Goal: Task Accomplishment & Management: Use online tool/utility

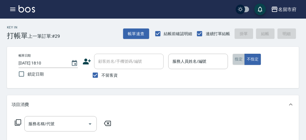
click at [242, 58] on button "指定" at bounding box center [239, 59] width 12 height 11
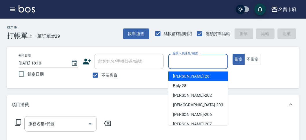
click at [198, 57] on input "服務人員姓名/編號" at bounding box center [198, 61] width 54 height 10
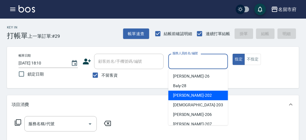
click at [183, 99] on div "[PERSON_NAME] -202" at bounding box center [199, 96] width 60 height 10
type input "[PERSON_NAME]-202"
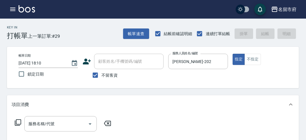
click at [16, 121] on icon at bounding box center [18, 122] width 7 height 7
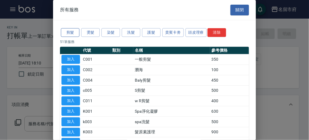
drag, startPoint x: 75, startPoint y: 31, endPoint x: 74, endPoint y: 46, distance: 14.6
click at [75, 31] on button "剪髮" at bounding box center [70, 32] width 19 height 9
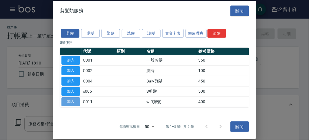
click at [76, 102] on button "加入" at bounding box center [71, 101] width 19 height 9
type input "w R剪髮(C011)"
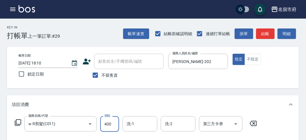
click at [111, 125] on input "400" at bounding box center [109, 124] width 19 height 16
type input "700"
click at [262, 31] on button "結帳" at bounding box center [266, 33] width 19 height 11
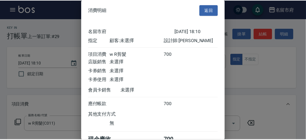
scroll to position [32, 0]
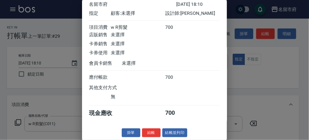
click at [152, 133] on button "結帳" at bounding box center [151, 132] width 19 height 9
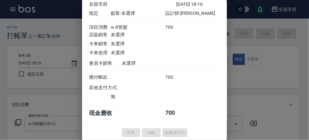
type input "[DATE] 18:43"
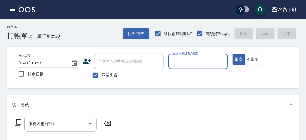
click at [12, 12] on icon "button" at bounding box center [12, 9] width 7 height 7
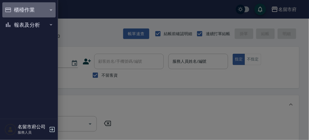
click at [10, 12] on icon "button" at bounding box center [8, 10] width 6 height 5
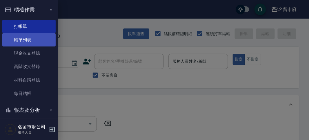
click at [18, 35] on link "帳單列表" at bounding box center [28, 39] width 53 height 13
click at [17, 38] on link "帳單列表" at bounding box center [28, 39] width 53 height 13
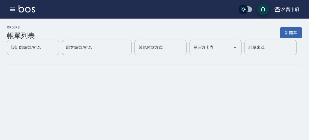
click at [17, 37] on h3 "帳單列表" at bounding box center [21, 36] width 28 height 8
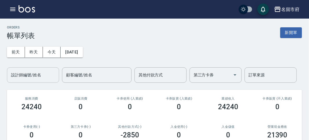
click at [24, 79] on input "設計師編號/姓名" at bounding box center [33, 75] width 47 height 10
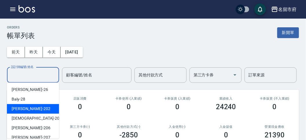
click at [22, 106] on span "[PERSON_NAME] -202" at bounding box center [31, 109] width 39 height 6
type input "[PERSON_NAME]-202"
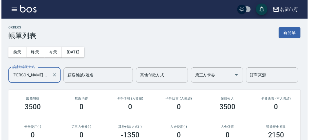
scroll to position [129, 0]
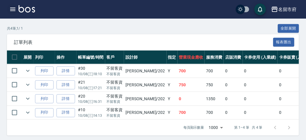
click at [10, 6] on icon "button" at bounding box center [12, 9] width 7 height 7
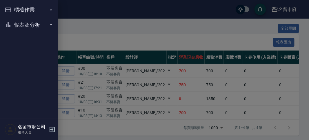
click at [10, 9] on icon "button" at bounding box center [8, 10] width 6 height 5
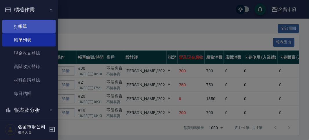
click at [17, 27] on link "打帳單" at bounding box center [28, 26] width 53 height 13
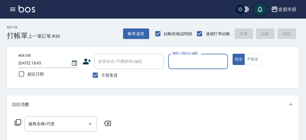
click at [206, 63] on input "服務人員姓名/編號" at bounding box center [198, 61] width 54 height 10
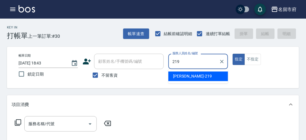
type input "[PERSON_NAME]-219"
type button "true"
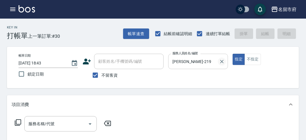
click at [223, 62] on icon "Clear" at bounding box center [222, 62] width 6 height 6
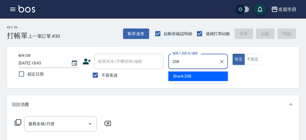
click at [183, 73] on span "Shark -208" at bounding box center [182, 76] width 19 height 6
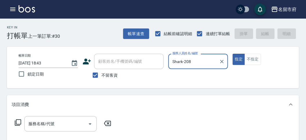
type input "Shark-208"
click at [19, 122] on icon at bounding box center [18, 122] width 7 height 7
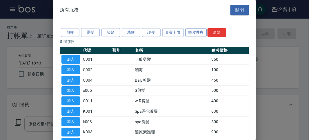
click at [197, 32] on button "頭皮理療" at bounding box center [196, 32] width 21 height 9
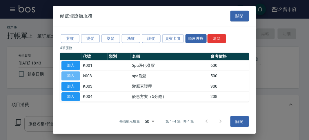
click at [70, 75] on button "加入" at bounding box center [71, 75] width 19 height 9
type input "spa洗髮(k003)"
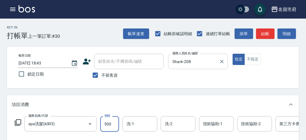
click at [115, 123] on input "500" at bounding box center [109, 124] width 19 height 16
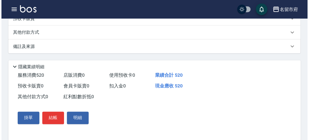
scroll to position [175, 0]
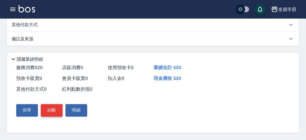
type input "520"
click at [47, 111] on button "結帳" at bounding box center [52, 110] width 22 height 12
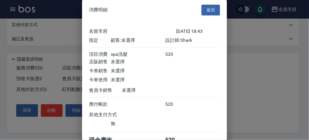
scroll to position [32, 0]
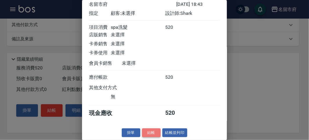
click at [145, 130] on button "結帳" at bounding box center [151, 132] width 19 height 9
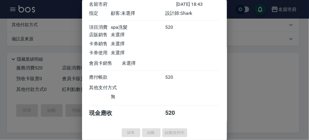
type input "[DATE] 18:50"
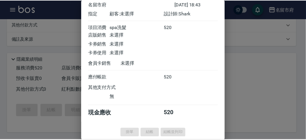
scroll to position [0, 0]
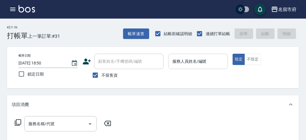
click at [211, 65] on input "服務人員姓名/編號" at bounding box center [198, 61] width 54 height 10
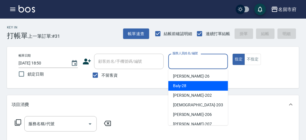
click at [189, 89] on div "Baly -28" at bounding box center [199, 86] width 60 height 10
click at [174, 63] on input "Baly-28" at bounding box center [194, 61] width 46 height 10
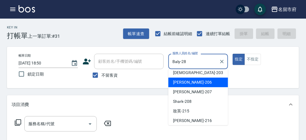
click at [190, 83] on span "[PERSON_NAME] -206" at bounding box center [192, 82] width 39 height 6
type input "[PERSON_NAME]-206"
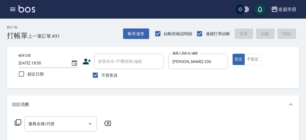
click at [15, 123] on icon at bounding box center [18, 122] width 6 height 6
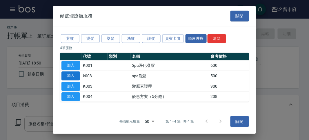
click at [66, 77] on button "加入" at bounding box center [71, 75] width 19 height 9
type input "spa洗髮(k003)"
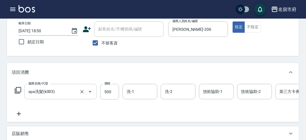
scroll to position [64, 0]
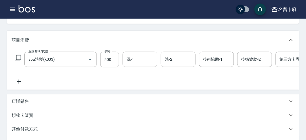
click at [20, 55] on icon at bounding box center [18, 58] width 6 height 6
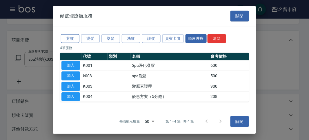
click at [66, 40] on button "剪髮" at bounding box center [70, 38] width 19 height 9
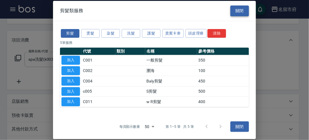
click at [239, 12] on button "關閉" at bounding box center [240, 11] width 19 height 11
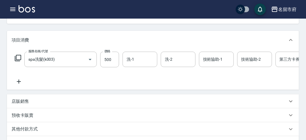
scroll to position [0, 0]
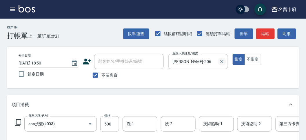
click at [225, 63] on icon "Clear" at bounding box center [222, 62] width 6 height 6
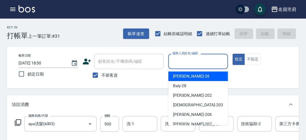
click at [222, 63] on input "服務人員姓名/編號" at bounding box center [198, 61] width 54 height 10
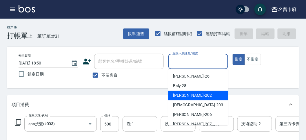
scroll to position [63, 0]
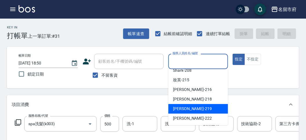
click at [191, 107] on span "[PERSON_NAME] -219" at bounding box center [192, 109] width 39 height 6
type input "[PERSON_NAME]-219"
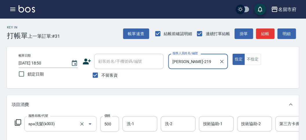
click at [90, 125] on icon "Open" at bounding box center [90, 123] width 7 height 7
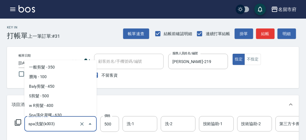
scroll to position [13, 0]
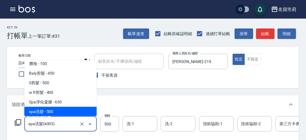
click at [58, 112] on span "spa洗髮 - 500" at bounding box center [60, 112] width 73 height 10
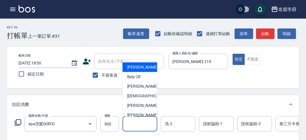
click at [136, 125] on input "洗-1" at bounding box center [140, 124] width 30 height 10
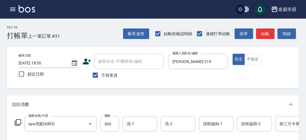
click at [176, 103] on div "項目消費" at bounding box center [150, 105] width 276 height 6
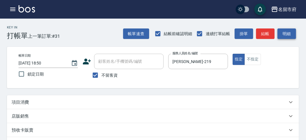
click at [284, 32] on button "明細" at bounding box center [287, 33] width 19 height 11
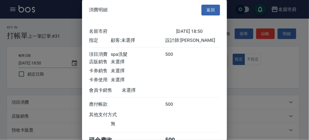
click at [280, 69] on div at bounding box center [154, 70] width 309 height 140
click at [205, 10] on button "返回" at bounding box center [211, 10] width 19 height 11
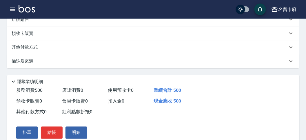
scroll to position [0, 0]
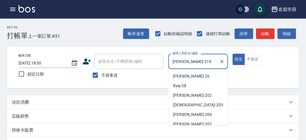
click at [195, 63] on input "[PERSON_NAME]-219" at bounding box center [194, 61] width 46 height 10
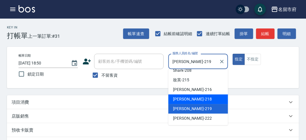
scroll to position [32, 0]
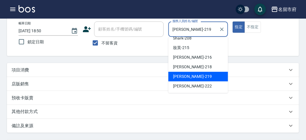
click at [251, 59] on div "Key In 打帳單 上一筆訂單:#31 帳單速查 結帳前確認明細 連續打單結帳 掛單 結帳 明細 帳單日期 [DATE] 18:50 鎖定日期 顧客姓名/手…" at bounding box center [153, 106] width 306 height 240
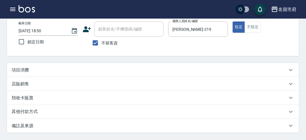
scroll to position [0, 0]
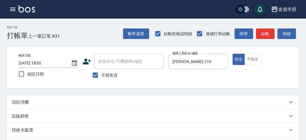
click at [118, 59] on input "顧客姓名/手機號碼/編號" at bounding box center [129, 61] width 64 height 10
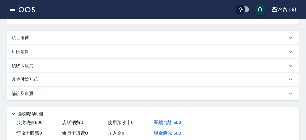
scroll to position [32, 0]
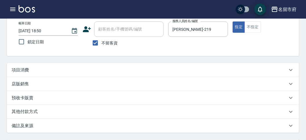
click at [24, 68] on p "項目消費" at bounding box center [20, 70] width 17 height 6
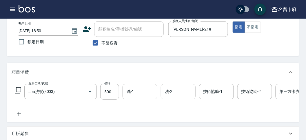
click at [16, 91] on icon at bounding box center [18, 90] width 6 height 6
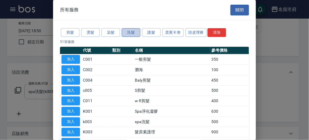
click at [123, 33] on button "洗髮" at bounding box center [131, 32] width 19 height 9
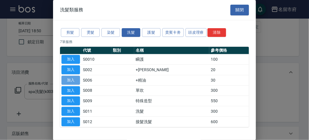
click at [77, 80] on button "加入" at bounding box center [71, 80] width 19 height 9
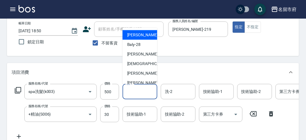
click at [130, 94] on input "洗-1" at bounding box center [140, 91] width 30 height 10
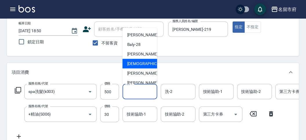
scroll to position [63, 0]
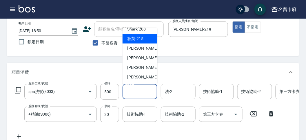
click at [141, 36] on span "妝英 -215" at bounding box center [135, 39] width 16 height 6
type input "妝英-215"
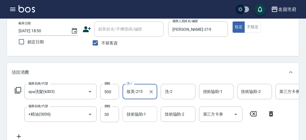
click at [146, 110] on input "技術協助-1" at bounding box center [140, 114] width 30 height 10
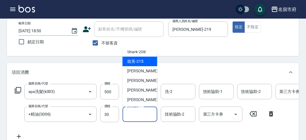
click at [137, 59] on span "妝英 -215" at bounding box center [135, 61] width 16 height 6
type input "妝英-215"
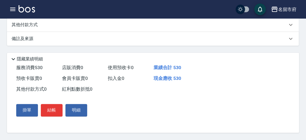
scroll to position [69, 0]
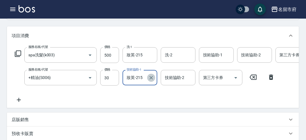
click at [151, 77] on icon "Clear" at bounding box center [151, 77] width 3 height 3
click at [270, 74] on icon at bounding box center [271, 77] width 15 height 7
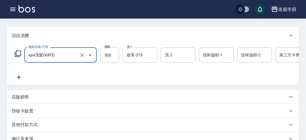
click at [21, 77] on icon at bounding box center [19, 77] width 4 height 4
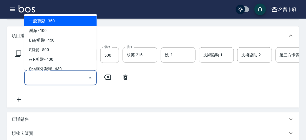
click at [53, 80] on input "服務名稱/代號" at bounding box center [56, 78] width 59 height 10
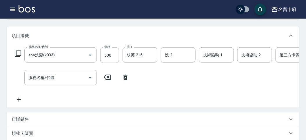
click at [17, 53] on icon at bounding box center [18, 53] width 7 height 7
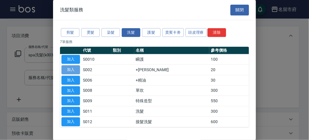
click at [71, 68] on button "加入" at bounding box center [71, 69] width 19 height 9
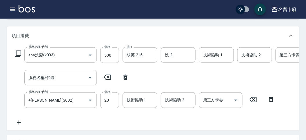
click at [124, 77] on icon at bounding box center [126, 77] width 4 height 5
type input "+[PERSON_NAME](S002)"
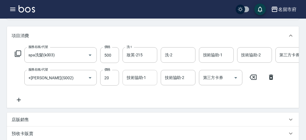
click at [133, 81] on input "技術協助-1" at bounding box center [140, 78] width 30 height 10
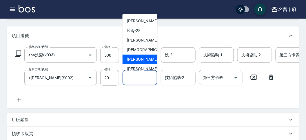
scroll to position [63, 0]
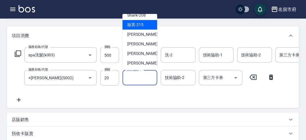
click at [145, 21] on div "妝英 -215" at bounding box center [140, 25] width 35 height 10
type input "妝英-215"
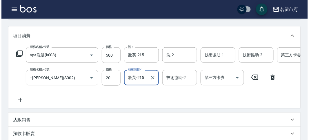
scroll to position [198, 0]
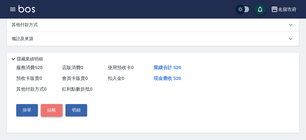
click at [59, 108] on button "結帳" at bounding box center [52, 110] width 22 height 12
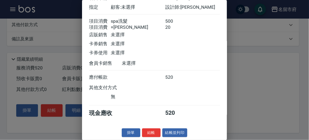
scroll to position [39, 0]
click at [153, 133] on button "結帳" at bounding box center [151, 132] width 19 height 9
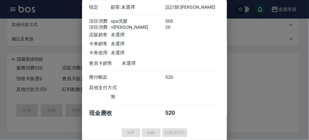
type input "[DATE] 19:23"
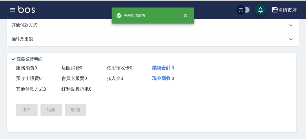
scroll to position [0, 0]
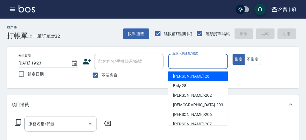
click at [207, 65] on input "服務人員姓名/編號" at bounding box center [198, 61] width 54 height 10
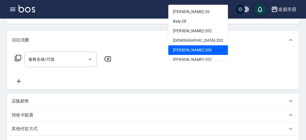
scroll to position [32, 0]
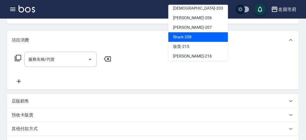
click at [191, 40] on div "Shark -208" at bounding box center [199, 37] width 60 height 10
type input "Shark-208"
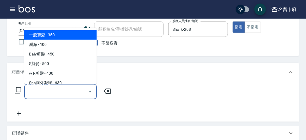
click at [38, 88] on div "服務名稱/代號 服務名稱/代號" at bounding box center [60, 91] width 73 height 15
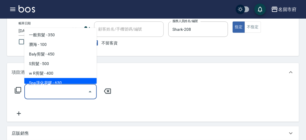
click at [17, 89] on icon at bounding box center [18, 90] width 7 height 7
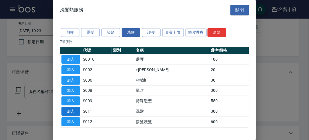
click at [76, 109] on button "加入" at bounding box center [71, 111] width 19 height 9
type input "洗髮(S011)"
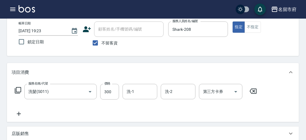
click at [19, 90] on icon at bounding box center [18, 90] width 7 height 7
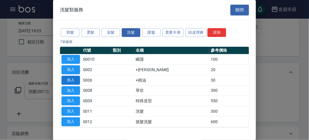
click at [70, 81] on button "加入" at bounding box center [71, 80] width 19 height 9
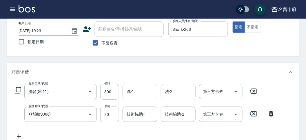
click at [132, 94] on input "洗-1" at bounding box center [140, 91] width 30 height 10
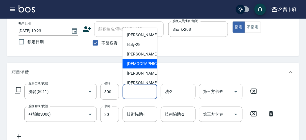
scroll to position [63, 0]
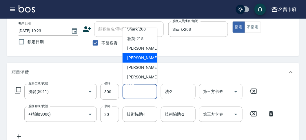
click at [137, 57] on span "Min Min -218" at bounding box center [146, 58] width 39 height 6
type input "Min Min-218"
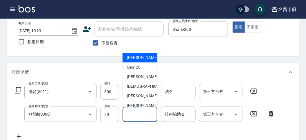
click at [130, 113] on input "技術協助-1" at bounding box center [140, 114] width 30 height 10
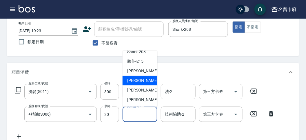
click at [140, 81] on span "Min Min -218" at bounding box center [146, 80] width 39 height 6
type input "Min Min-218"
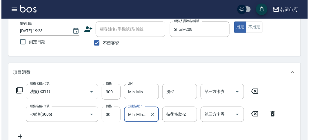
scroll to position [192, 0]
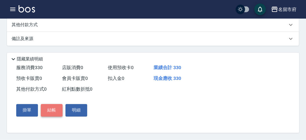
click at [54, 111] on button "結帳" at bounding box center [52, 110] width 22 height 12
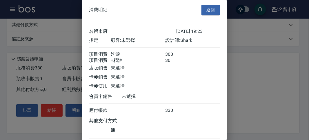
scroll to position [39, 0]
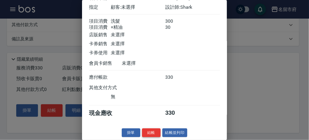
click at [146, 133] on button "結帳" at bounding box center [151, 132] width 19 height 9
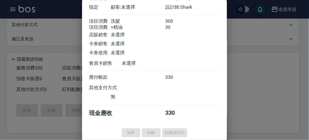
type input "[DATE] 19:24"
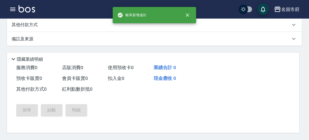
scroll to position [0, 0]
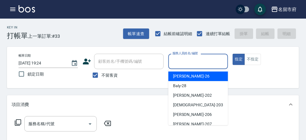
click at [177, 66] on input "服務人員姓名/編號" at bounding box center [198, 61] width 54 height 10
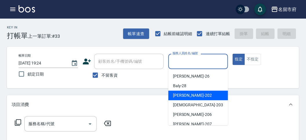
drag, startPoint x: 171, startPoint y: 92, endPoint x: 163, endPoint y: 92, distance: 8.4
click at [170, 92] on div "[PERSON_NAME] -202" at bounding box center [199, 96] width 60 height 10
type input "[PERSON_NAME]-202"
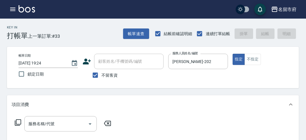
click at [15, 122] on icon at bounding box center [18, 122] width 6 height 6
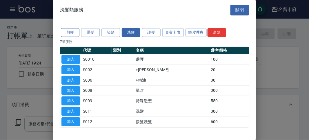
click at [75, 31] on button "剪髮" at bounding box center [70, 32] width 19 height 9
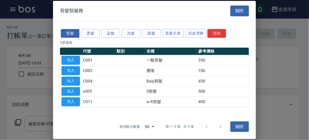
drag, startPoint x: 73, startPoint y: 100, endPoint x: 208, endPoint y: 77, distance: 136.6
click at [75, 99] on button "加入" at bounding box center [71, 101] width 19 height 9
type input "w R剪髮(C011)"
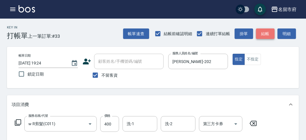
click at [272, 34] on button "結帳" at bounding box center [266, 33] width 19 height 11
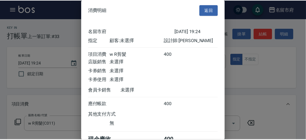
scroll to position [32, 0]
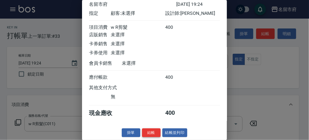
click at [145, 131] on button "結帳" at bounding box center [151, 132] width 19 height 9
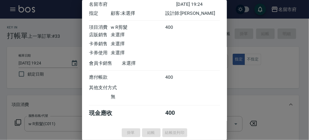
type input "[DATE] 19:27"
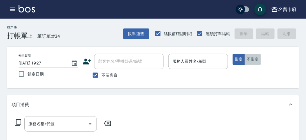
click at [253, 59] on button "不指定" at bounding box center [253, 59] width 16 height 11
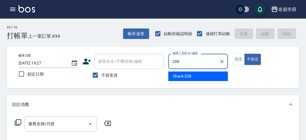
click at [195, 74] on div "Shark -208" at bounding box center [199, 76] width 60 height 10
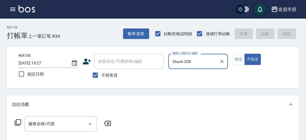
type input "Shark-208"
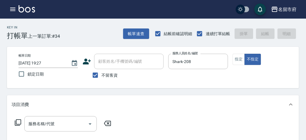
click at [15, 124] on icon at bounding box center [18, 122] width 6 height 6
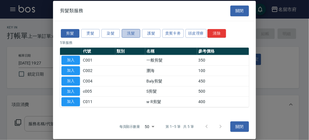
click at [132, 35] on button "洗髮" at bounding box center [131, 33] width 19 height 9
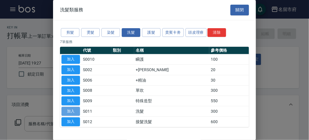
click at [75, 108] on button "加入" at bounding box center [71, 111] width 19 height 9
type input "洗髮(S011)"
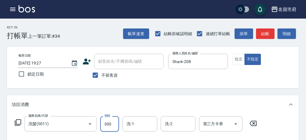
click at [118, 122] on input "300" at bounding box center [109, 124] width 19 height 16
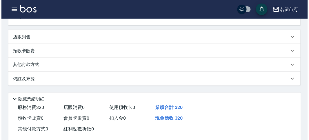
scroll to position [170, 0]
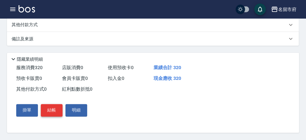
type input "320"
click at [47, 109] on button "結帳" at bounding box center [52, 110] width 22 height 12
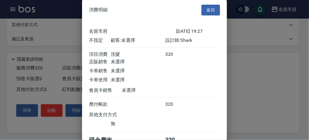
scroll to position [32, 0]
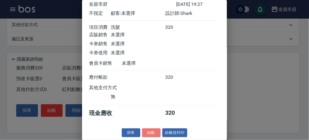
drag, startPoint x: 147, startPoint y: 130, endPoint x: 134, endPoint y: 127, distance: 13.4
click at [147, 130] on button "結帳" at bounding box center [151, 132] width 19 height 9
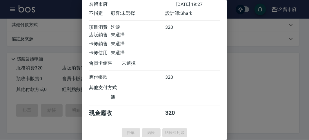
type input "[DATE] 19:28"
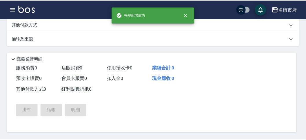
scroll to position [0, 0]
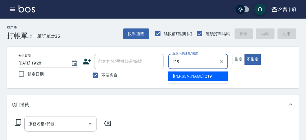
type input "[PERSON_NAME]-219"
type button "false"
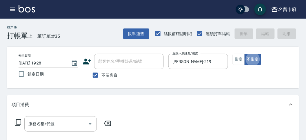
click at [18, 121] on icon at bounding box center [18, 122] width 7 height 7
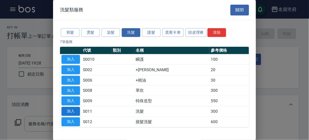
click at [64, 111] on button "加入" at bounding box center [71, 111] width 19 height 9
type input "洗髮(S011)"
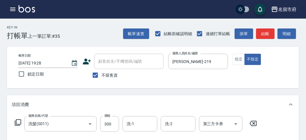
click at [19, 120] on icon at bounding box center [18, 122] width 7 height 7
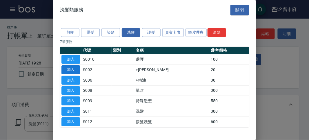
drag, startPoint x: 69, startPoint y: 66, endPoint x: 25, endPoint y: 104, distance: 58.1
click at [69, 66] on button "加入" at bounding box center [71, 69] width 19 height 9
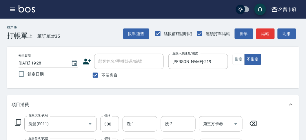
click at [19, 121] on icon at bounding box center [18, 122] width 7 height 7
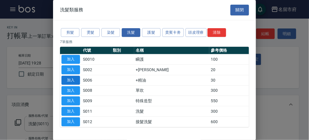
click at [67, 81] on button "加入" at bounding box center [71, 80] width 19 height 9
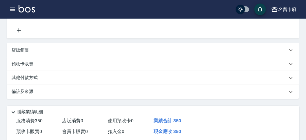
scroll to position [215, 0]
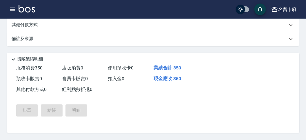
type input "[DATE] 19:37"
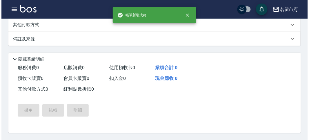
scroll to position [0, 0]
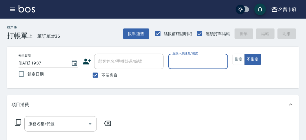
click at [18, 5] on div "名留市府 登出" at bounding box center [153, 9] width 306 height 19
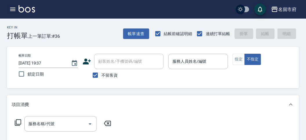
click at [16, 11] on icon "button" at bounding box center [12, 9] width 7 height 7
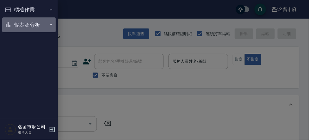
click at [50, 30] on button "報表及分析" at bounding box center [28, 24] width 53 height 15
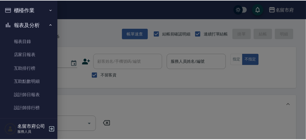
scroll to position [16, 0]
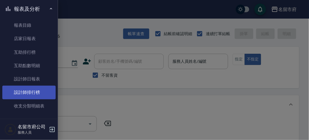
click at [49, 98] on link "設計師排行榜" at bounding box center [28, 92] width 53 height 13
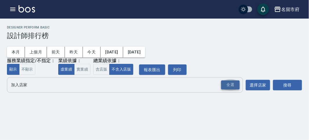
drag, startPoint x: 233, startPoint y: 90, endPoint x: 233, endPoint y: 87, distance: 3.5
click at [233, 90] on button "全選" at bounding box center [230, 84] width 21 height 11
click at [231, 85] on div "全選" at bounding box center [230, 84] width 19 height 9
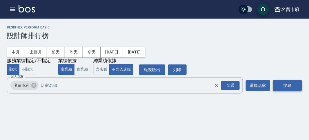
click at [287, 88] on button "搜尋" at bounding box center [287, 85] width 29 height 11
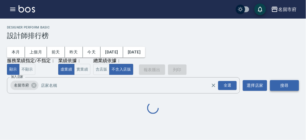
click at [287, 86] on button "搜尋" at bounding box center [284, 85] width 29 height 11
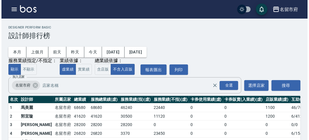
scroll to position [51, 0]
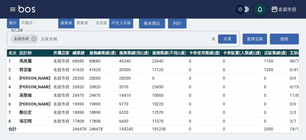
click at [15, 7] on icon "button" at bounding box center [12, 9] width 7 height 7
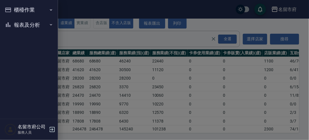
click at [25, 28] on button "報表及分析" at bounding box center [28, 24] width 53 height 15
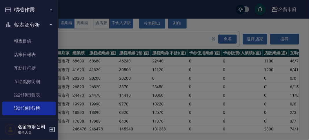
click at [27, 12] on button "櫃檯作業" at bounding box center [28, 9] width 53 height 15
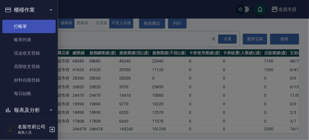
click at [38, 22] on link "打帳單" at bounding box center [28, 26] width 53 height 13
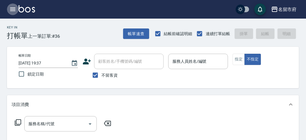
click at [14, 10] on icon "button" at bounding box center [12, 9] width 7 height 7
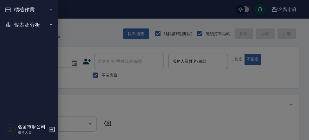
click at [27, 26] on button "報表及分析" at bounding box center [28, 24] width 53 height 15
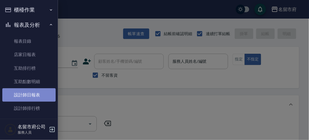
click at [31, 97] on link "設計師日報表" at bounding box center [28, 94] width 53 height 13
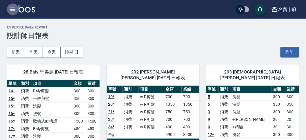
click at [14, 8] on icon "button" at bounding box center [12, 9] width 7 height 7
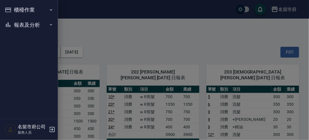
click at [84, 23] on div at bounding box center [154, 70] width 309 height 140
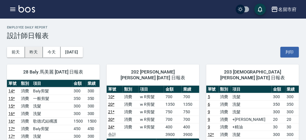
click at [38, 51] on button "昨天" at bounding box center [34, 52] width 18 height 11
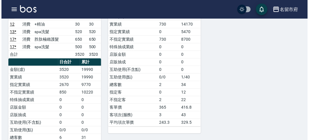
scroll to position [420, 0]
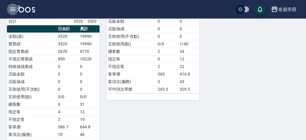
click at [12, 9] on icon "button" at bounding box center [12, 9] width 7 height 7
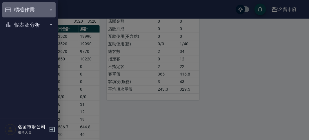
click at [24, 8] on button "櫃檯作業" at bounding box center [28, 9] width 53 height 15
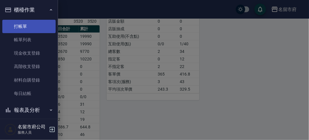
click at [32, 23] on link "打帳單" at bounding box center [28, 26] width 53 height 13
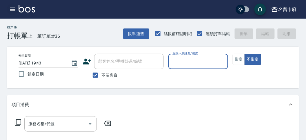
click at [14, 11] on icon "button" at bounding box center [12, 9] width 7 height 7
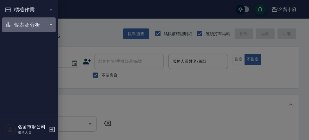
click at [24, 23] on button "報表及分析" at bounding box center [28, 24] width 53 height 15
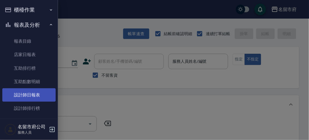
click at [28, 93] on link "設計師日報表" at bounding box center [28, 94] width 53 height 13
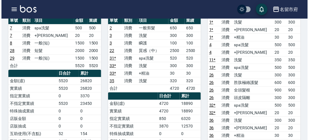
scroll to position [322, 0]
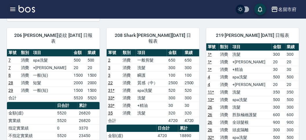
click at [12, 9] on icon "button" at bounding box center [12, 9] width 5 height 3
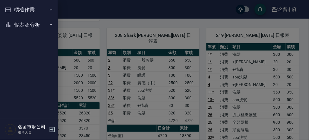
click at [22, 9] on button "櫃檯作業" at bounding box center [28, 9] width 53 height 15
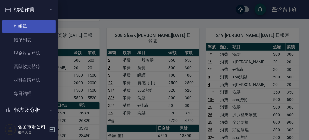
click at [29, 21] on link "打帳單" at bounding box center [28, 26] width 53 height 13
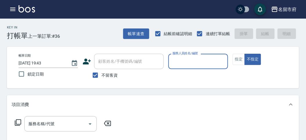
click at [206, 66] on input "服務人員姓名/編號" at bounding box center [198, 61] width 54 height 10
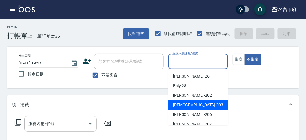
click at [189, 100] on div "聖德 -203" at bounding box center [199, 105] width 60 height 10
type input "聖德-203"
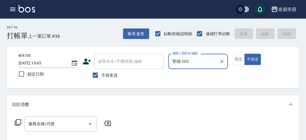
click at [20, 119] on icon at bounding box center [18, 122] width 7 height 7
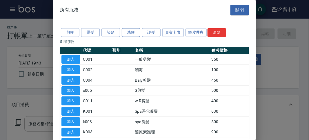
drag, startPoint x: 132, startPoint y: 30, endPoint x: 86, endPoint y: 54, distance: 51.7
click at [130, 30] on button "洗髮" at bounding box center [131, 32] width 19 height 9
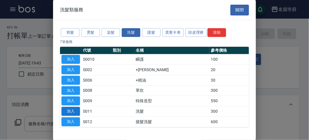
click at [69, 109] on button "加入" at bounding box center [71, 111] width 19 height 9
type input "洗髮(S011)"
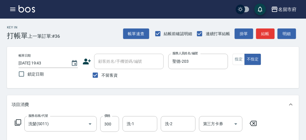
click at [17, 120] on icon at bounding box center [18, 122] width 7 height 7
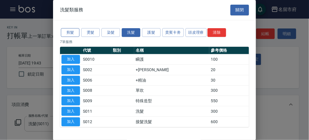
click at [67, 33] on button "剪髮" at bounding box center [70, 32] width 19 height 9
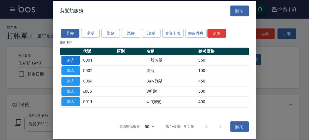
click at [70, 60] on button "加入" at bounding box center [71, 60] width 19 height 9
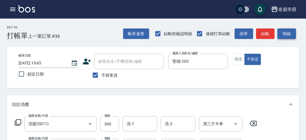
drag, startPoint x: 291, startPoint y: 35, endPoint x: 212, endPoint y: 73, distance: 88.0
click at [291, 35] on button "明細" at bounding box center [287, 33] width 19 height 11
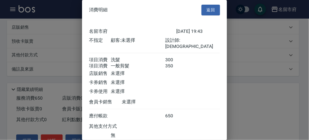
scroll to position [39, 0]
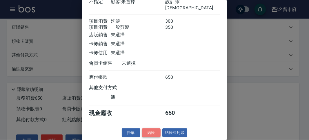
click at [151, 131] on button "結帳" at bounding box center [151, 132] width 19 height 9
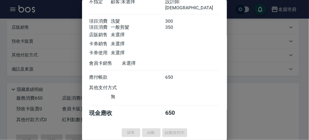
type input "[DATE] 19:47"
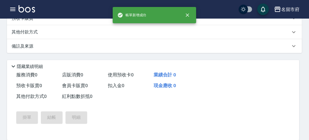
scroll to position [0, 0]
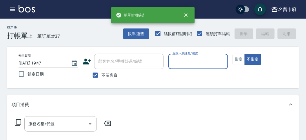
click at [201, 65] on input "服務人員姓名/編號" at bounding box center [198, 61] width 54 height 10
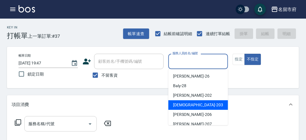
drag, startPoint x: 183, startPoint y: 106, endPoint x: 84, endPoint y: 118, distance: 99.6
click at [183, 106] on span "聖德 -203" at bounding box center [198, 105] width 50 height 6
type input "聖德-203"
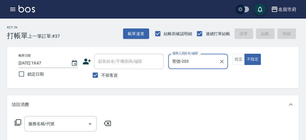
click at [18, 122] on icon at bounding box center [18, 122] width 7 height 7
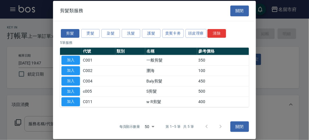
click at [132, 35] on button "洗髮" at bounding box center [131, 33] width 19 height 9
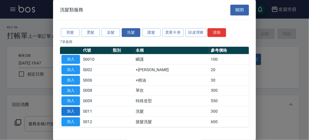
drag, startPoint x: 64, startPoint y: 111, endPoint x: 99, endPoint y: 131, distance: 40.5
click at [64, 111] on button "加入" at bounding box center [71, 111] width 19 height 9
type input "洗髮(S011)"
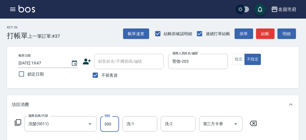
click at [107, 124] on input "300" at bounding box center [109, 124] width 19 height 16
type input "350"
drag, startPoint x: 290, startPoint y: 39, endPoint x: 289, endPoint y: 33, distance: 5.6
click at [290, 39] on div "帳單速查 結帳前確認明細 連續打單結帳 掛單 結帳 明細" at bounding box center [211, 34] width 176 height 12
click at [289, 33] on button "明細" at bounding box center [287, 33] width 19 height 11
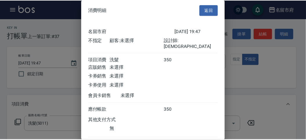
scroll to position [32, 0]
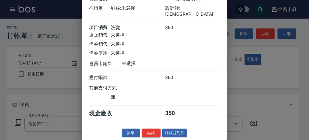
click at [152, 129] on button "結帳" at bounding box center [151, 133] width 19 height 9
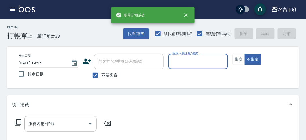
click at [18, 9] on button "button" at bounding box center [13, 9] width 12 height 12
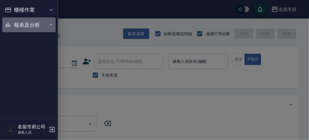
drag, startPoint x: 19, startPoint y: 27, endPoint x: 25, endPoint y: 100, distance: 72.9
click at [19, 28] on button "報表及分析" at bounding box center [28, 24] width 53 height 15
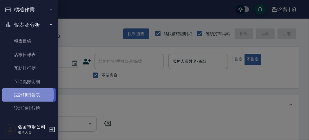
click at [22, 95] on link "設計師日報表" at bounding box center [28, 94] width 53 height 13
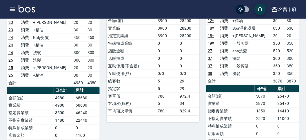
scroll to position [97, 0]
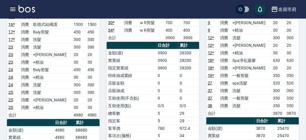
click at [13, 6] on icon "button" at bounding box center [12, 9] width 7 height 7
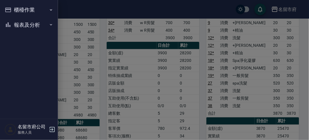
click at [12, 6] on button "櫃檯作業" at bounding box center [28, 9] width 53 height 15
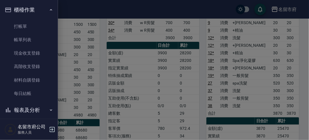
drag, startPoint x: 123, startPoint y: 64, endPoint x: 158, endPoint y: 72, distance: 35.1
click at [124, 65] on div at bounding box center [154, 70] width 309 height 140
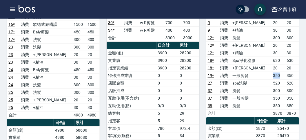
drag, startPoint x: 265, startPoint y: 69, endPoint x: 280, endPoint y: 69, distance: 15.4
click at [280, 72] on tr "19 * 消費 一般剪髮 350 350" at bounding box center [253, 76] width 93 height 8
drag, startPoint x: 269, startPoint y: 76, endPoint x: 284, endPoint y: 76, distance: 14.8
click at [284, 79] on tr "27 消費 spa洗髮 520 520" at bounding box center [253, 83] width 93 height 8
click at [274, 87] on td "300" at bounding box center [279, 91] width 14 height 8
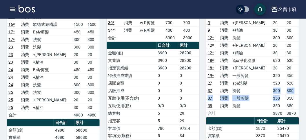
drag, startPoint x: 269, startPoint y: 82, endPoint x: 276, endPoint y: 88, distance: 8.5
click at [276, 88] on tbody "5 消費 洗髮 300 300 6 消費 洗髮 350 350 9 消費 洗髮 300 300 9 消費 +潤絲 20 20 9 消費 +精油 30 30 1…" at bounding box center [253, 56] width 93 height 121
click at [276, 94] on td "350" at bounding box center [279, 98] width 14 height 8
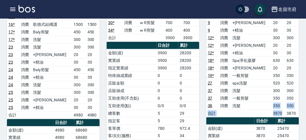
drag, startPoint x: 267, startPoint y: 100, endPoint x: 279, endPoint y: 102, distance: 12.3
click at [279, 102] on tbody "5 消費 洗髮 300 300 6 消費 洗髮 350 350 9 消費 洗髮 300 300 9 消費 +潤絲 20 20 9 消費 +精油 30 30 1…" at bounding box center [253, 56] width 93 height 121
click at [279, 109] on td "3870" at bounding box center [279, 113] width 14 height 8
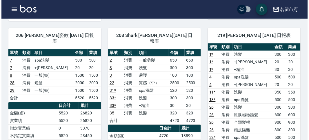
scroll to position [387, 0]
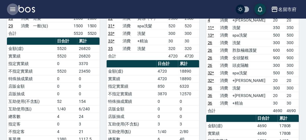
click at [11, 9] on icon "button" at bounding box center [12, 9] width 5 height 3
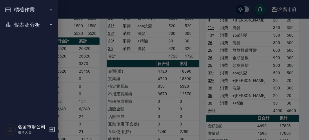
click at [11, 9] on button "櫃檯作業" at bounding box center [28, 9] width 53 height 15
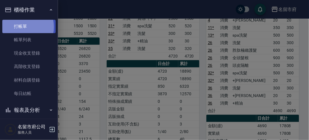
click at [22, 27] on link "打帳單" at bounding box center [28, 26] width 53 height 13
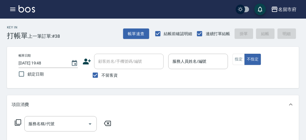
drag, startPoint x: 106, startPoint y: 113, endPoint x: 109, endPoint y: 111, distance: 3.1
click at [107, 113] on div "項目消費" at bounding box center [153, 104] width 293 height 19
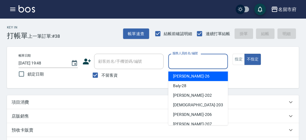
click at [173, 59] on div "服務人員姓名/編號 服務人員姓名/編號" at bounding box center [198, 61] width 59 height 15
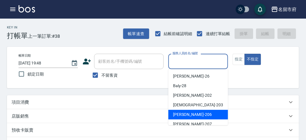
click at [185, 112] on span "[PERSON_NAME] -206" at bounding box center [192, 114] width 39 height 6
type input "[PERSON_NAME]-206"
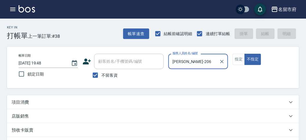
click at [245, 54] on button "不指定" at bounding box center [253, 59] width 16 height 11
type button "false"
click at [245, 54] on button "不指定" at bounding box center [253, 59] width 16 height 11
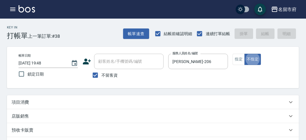
click at [245, 54] on button "不指定" at bounding box center [253, 59] width 16 height 11
click at [163, 102] on div "項目消費" at bounding box center [150, 102] width 276 height 6
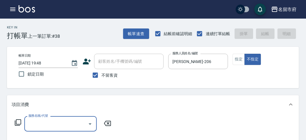
click at [80, 116] on div "服務名稱/代號" at bounding box center [60, 123] width 73 height 15
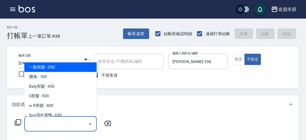
click at [59, 67] on span "一般剪髮 - 350" at bounding box center [60, 67] width 73 height 10
type input "一般剪髮(C001)"
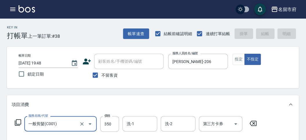
type input "[DATE] 19:56"
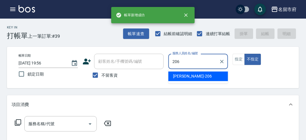
type input "[PERSON_NAME]-206"
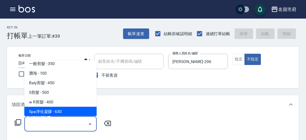
scroll to position [13, 0]
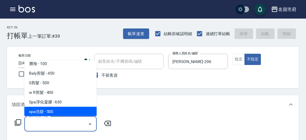
type input "spa洗髮(k003)"
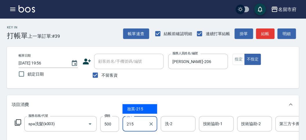
type input "妝英-215"
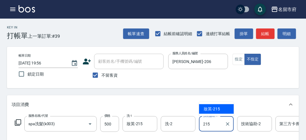
type input "妝英-215"
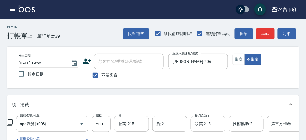
scroll to position [76, 0]
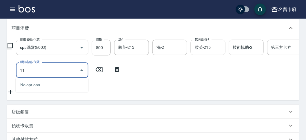
type input "1"
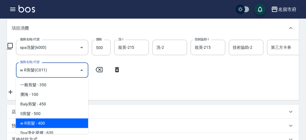
type input "w R剪髮(C011)"
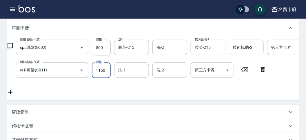
type input "1150"
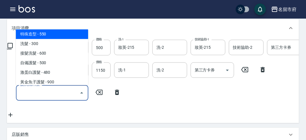
scroll to position [347, 0]
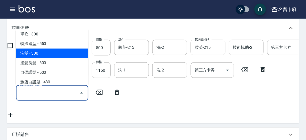
type input "洗髮(S011)"
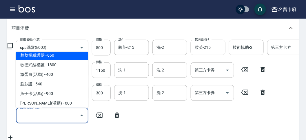
scroll to position [433, 0]
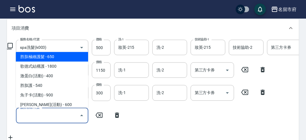
type input "胜肽極緻護髮(T009)"
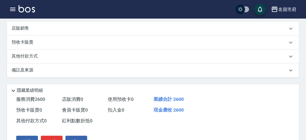
scroll to position [12, 0]
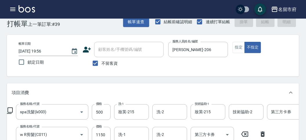
type input "[DATE] 19:57"
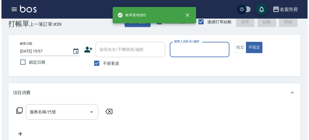
scroll to position [0, 0]
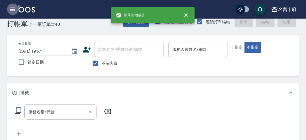
click at [15, 10] on icon "button" at bounding box center [12, 9] width 7 height 7
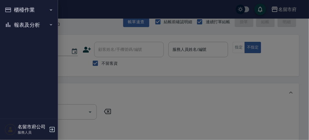
click at [15, 9] on button "櫃檯作業" at bounding box center [28, 9] width 53 height 15
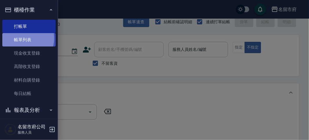
click at [20, 38] on link "帳單列表" at bounding box center [28, 39] width 53 height 13
click at [22, 41] on link "帳單列表" at bounding box center [28, 39] width 53 height 13
click at [17, 40] on link "帳單列表" at bounding box center [28, 39] width 53 height 13
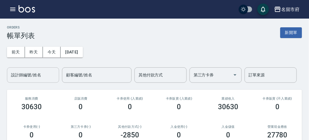
click at [34, 81] on div "設計師編號/姓名" at bounding box center [33, 74] width 52 height 15
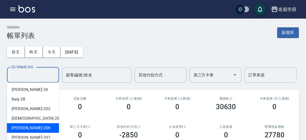
click at [38, 128] on div "[PERSON_NAME] -206" at bounding box center [33, 128] width 52 height 10
type input "[PERSON_NAME]-206"
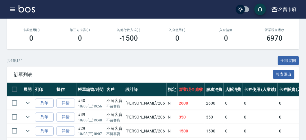
scroll to position [129, 0]
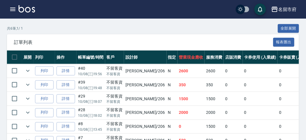
click at [167, 89] on td "N" at bounding box center [172, 85] width 11 height 14
click at [167, 98] on td "N" at bounding box center [172, 99] width 11 height 14
click at [178, 111] on td "2000" at bounding box center [191, 113] width 27 height 14
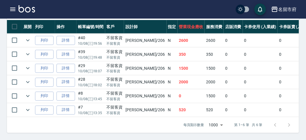
click at [167, 94] on td "N" at bounding box center [172, 96] width 11 height 14
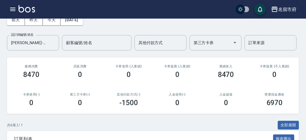
scroll to position [0, 0]
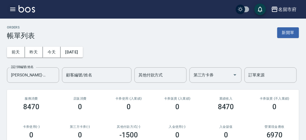
click at [12, 8] on icon "button" at bounding box center [12, 9] width 7 height 7
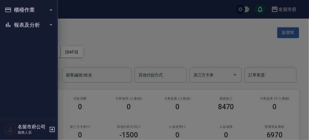
click at [12, 8] on button "櫃檯作業" at bounding box center [28, 9] width 53 height 15
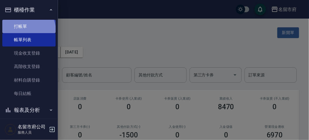
click at [28, 30] on link "打帳單" at bounding box center [28, 26] width 53 height 13
